Goal: Navigation & Orientation: Go to known website

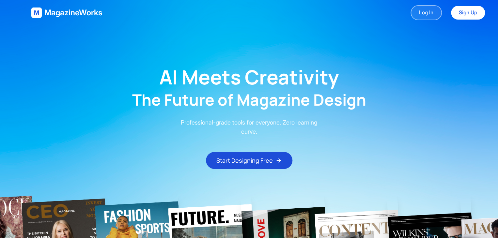
click at [429, 13] on link "Log In" at bounding box center [425, 12] width 31 height 15
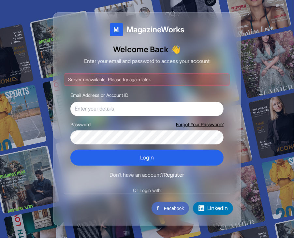
click at [40, 47] on div at bounding box center [147, 119] width 294 height 238
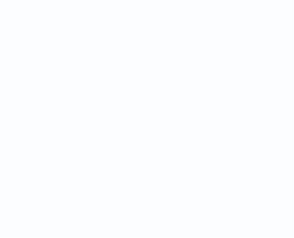
click at [180, 0] on html at bounding box center [147, 0] width 294 height 0
click at [293, 0] on html at bounding box center [147, 0] width 294 height 0
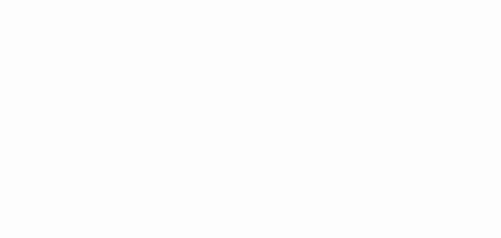
click at [157, 0] on html at bounding box center [250, 0] width 501 height 0
click at [141, 0] on html at bounding box center [250, 0] width 501 height 0
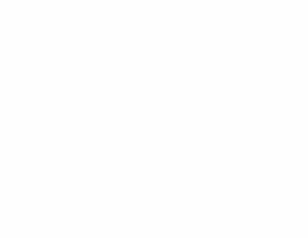
click at [218, 0] on html at bounding box center [154, 0] width 308 height 0
click at [191, 0] on html at bounding box center [154, 0] width 308 height 0
click at [196, 0] on html at bounding box center [154, 0] width 308 height 0
click at [165, 0] on html at bounding box center [154, 0] width 308 height 0
click at [258, 0] on html at bounding box center [154, 0] width 308 height 0
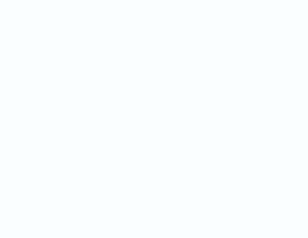
click at [218, 0] on html at bounding box center [154, 0] width 308 height 0
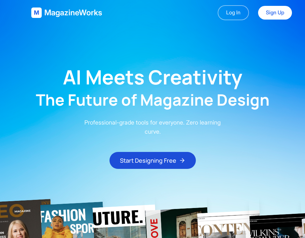
click at [199, 131] on p "Professional-grade tools for everyone. Zero learning curve." at bounding box center [153, 127] width 146 height 18
click at [229, 17] on link "Log In" at bounding box center [233, 12] width 31 height 15
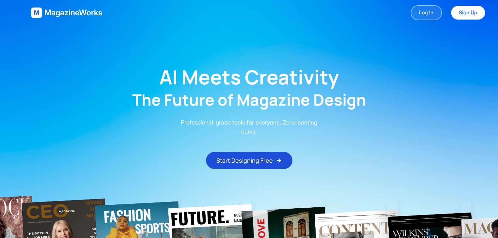
click at [430, 14] on link "Log In" at bounding box center [425, 12] width 31 height 15
